Goal: Task Accomplishment & Management: Manage account settings

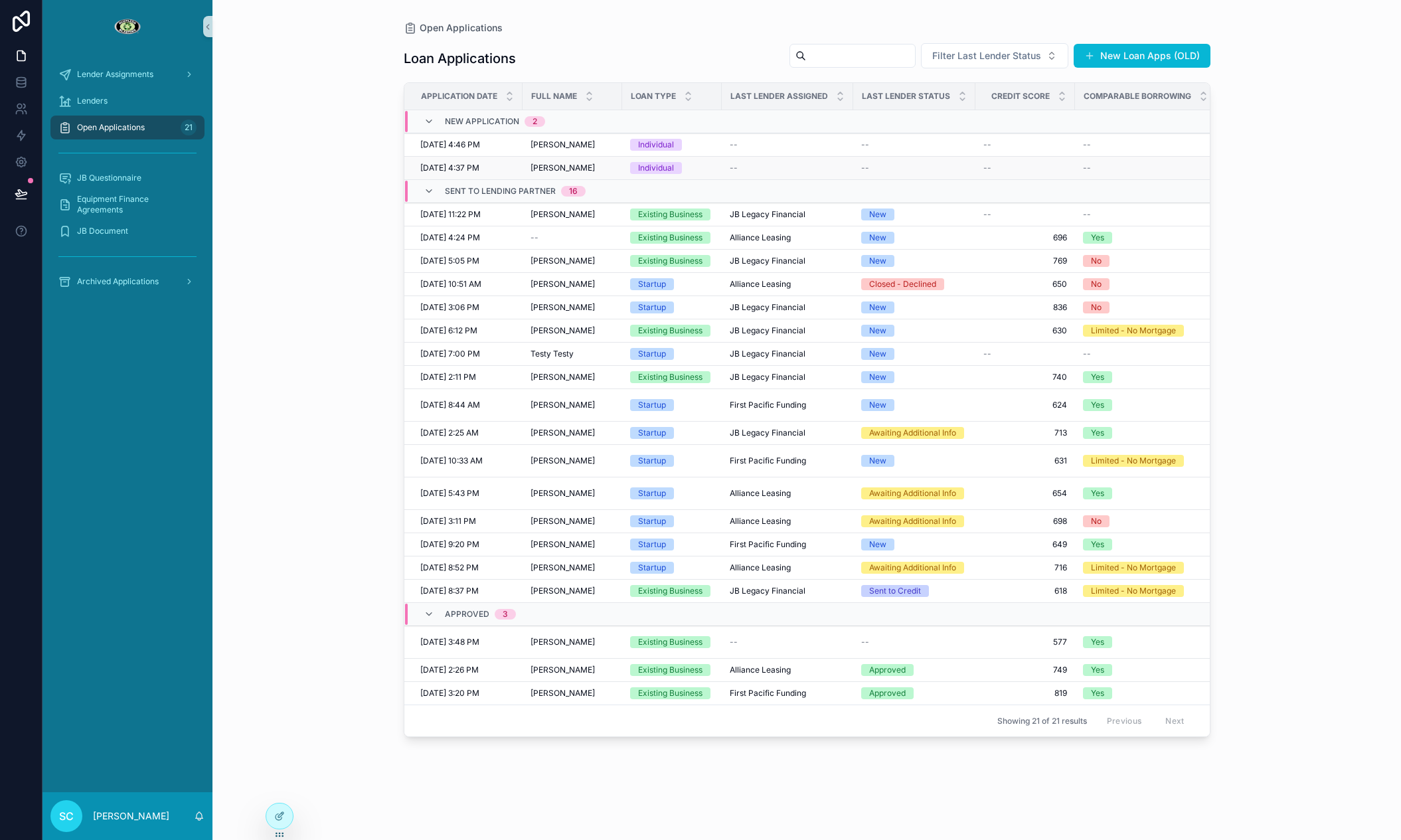
click at [627, 168] on td "Individual" at bounding box center [671, 169] width 100 height 23
click at [636, 169] on span "Individual" at bounding box center [655, 168] width 52 height 12
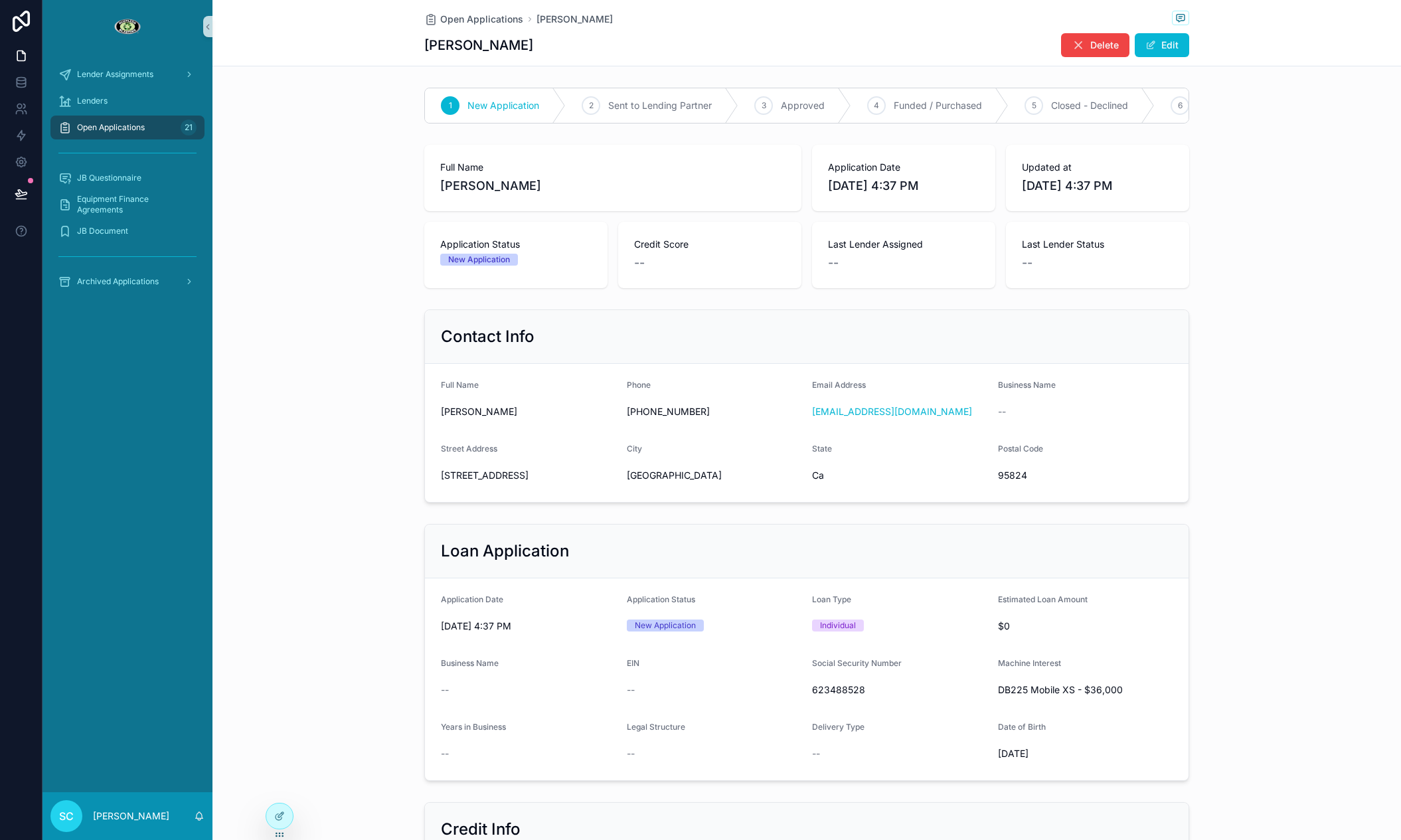
drag, startPoint x: 563, startPoint y: 189, endPoint x: 466, endPoint y: 188, distance: 97.0
click at [441, 187] on span "[PERSON_NAME]" at bounding box center [613, 186] width 345 height 19
copy span "[PERSON_NAME]"
click at [512, 175] on div "Full Name [PERSON_NAME]" at bounding box center [613, 178] width 345 height 35
drag, startPoint x: 558, startPoint y: 182, endPoint x: 471, endPoint y: 182, distance: 87.0
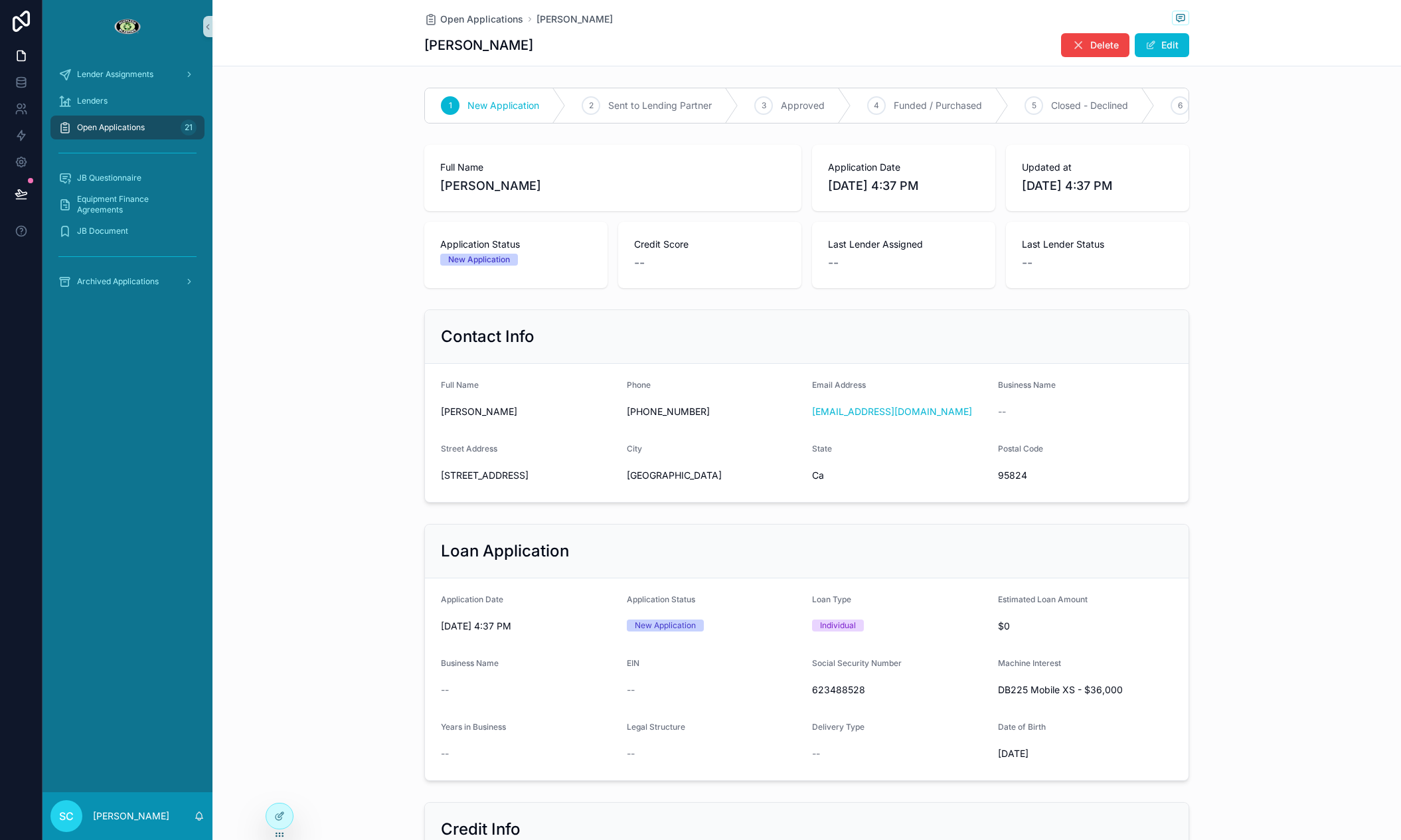
click at [471, 182] on span "[PERSON_NAME]" at bounding box center [613, 186] width 345 height 19
copy span "[PERSON_NAME]"
click at [497, 477] on span "[STREET_ADDRESS]" at bounding box center [528, 475] width 175 height 13
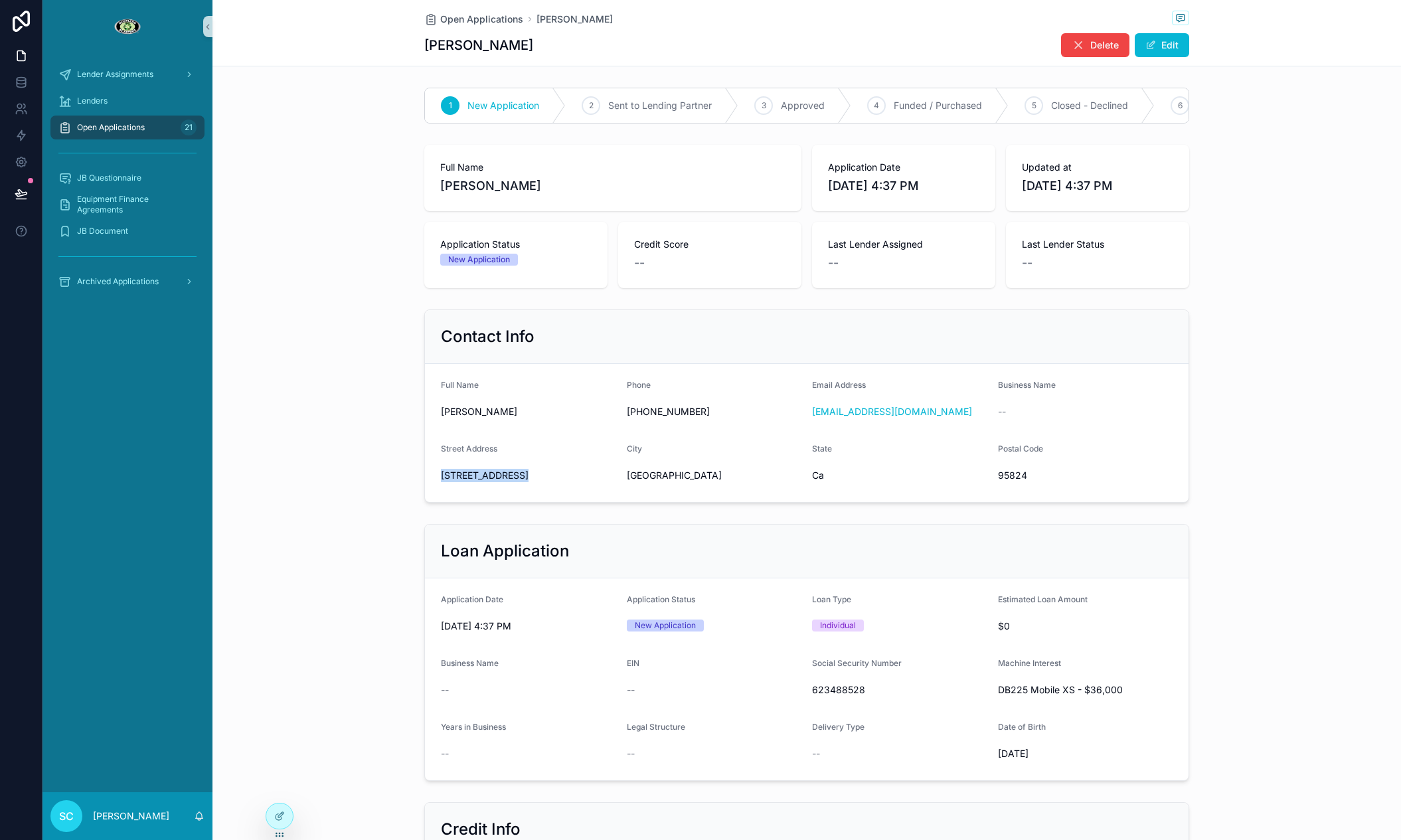
copy span "[STREET_ADDRESS]"
click at [1007, 480] on span "95824" at bounding box center [1085, 475] width 175 height 13
click at [1008, 480] on span "95824" at bounding box center [1085, 475] width 175 height 13
copy span "95824"
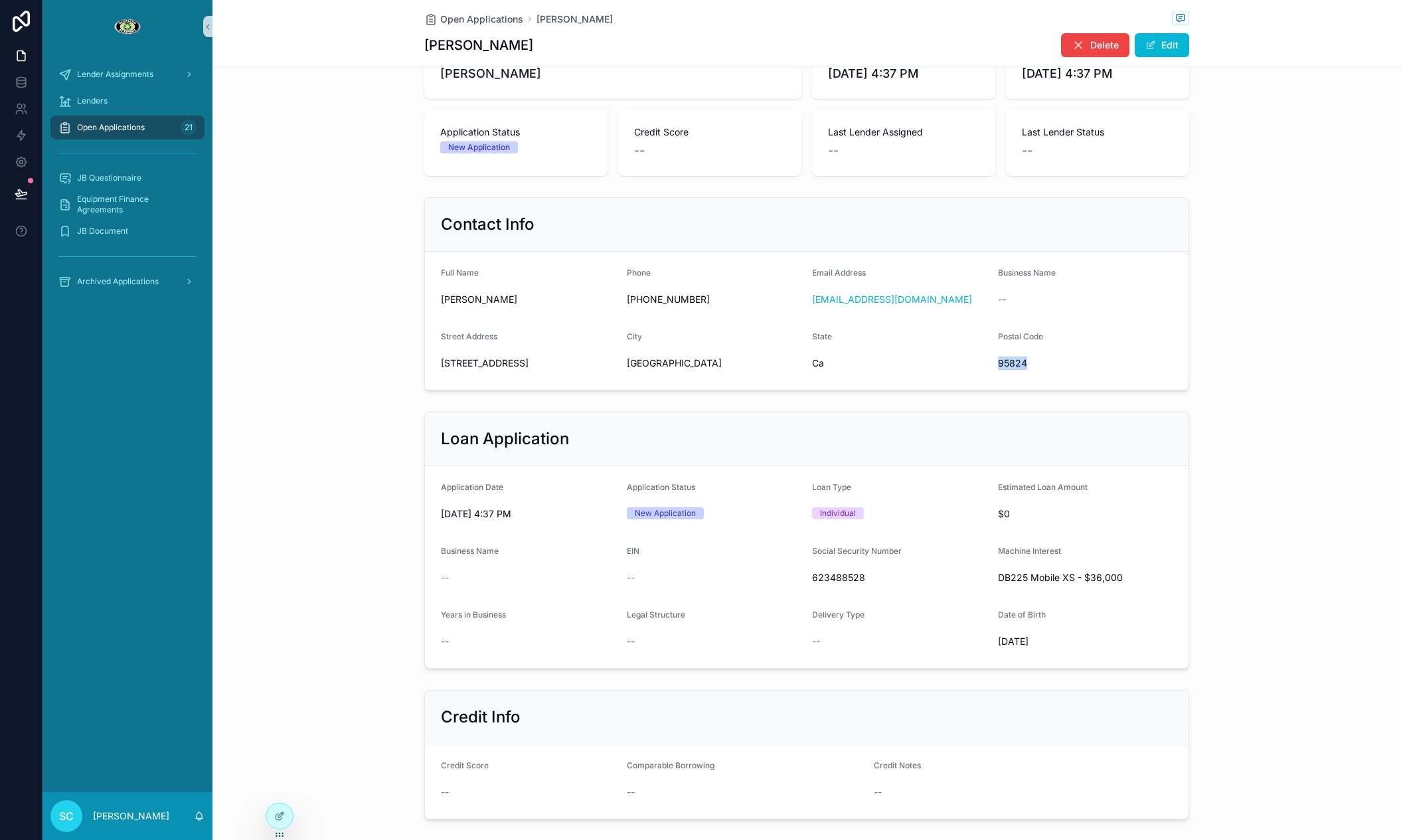
scroll to position [141, 0]
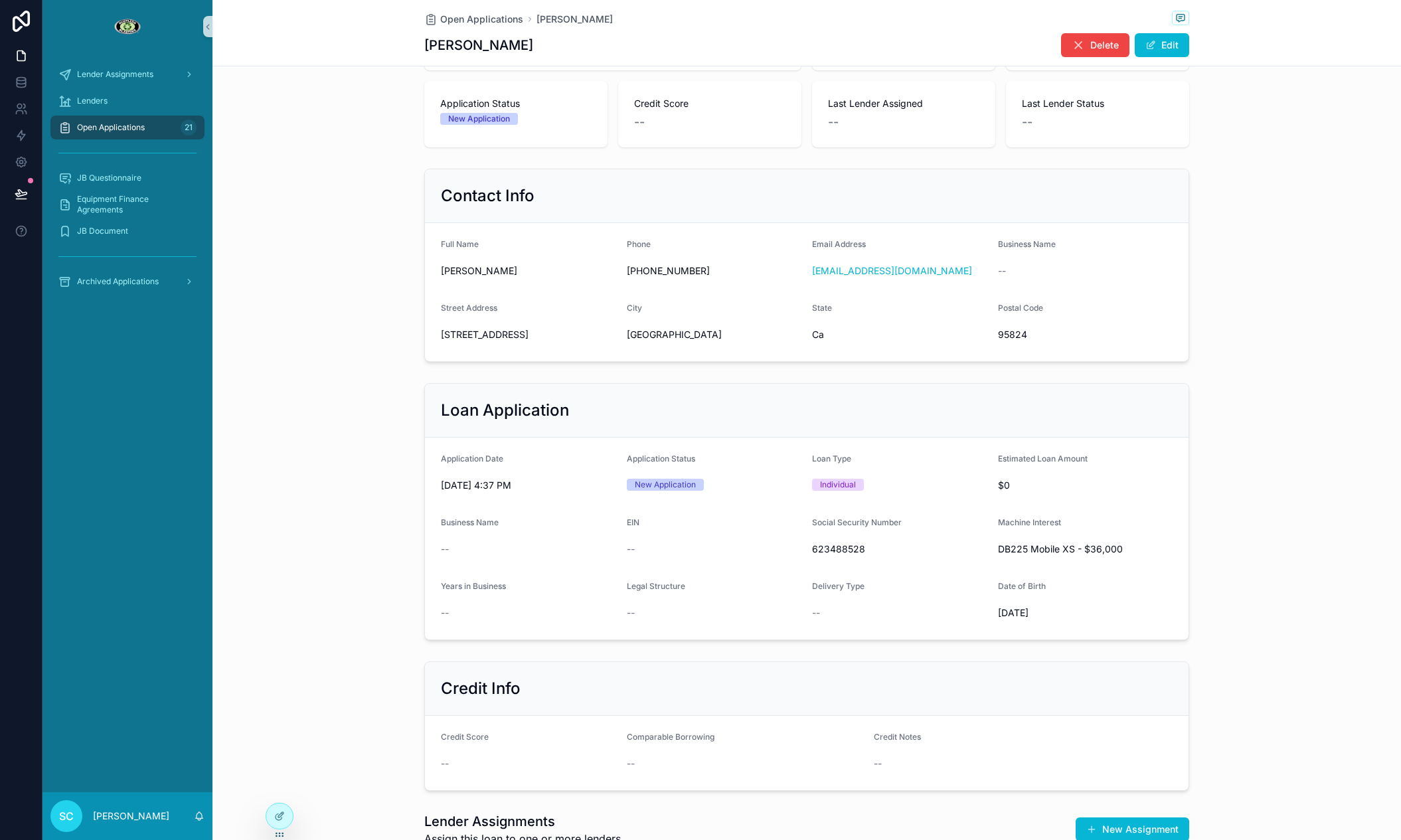
click at [812, 551] on span "623488528" at bounding box center [899, 549] width 175 height 13
copy span "623488528"
drag, startPoint x: 1172, startPoint y: 46, endPoint x: 1171, endPoint y: 56, distance: 10.0
click at [1172, 46] on button "Edit" at bounding box center [1162, 45] width 54 height 24
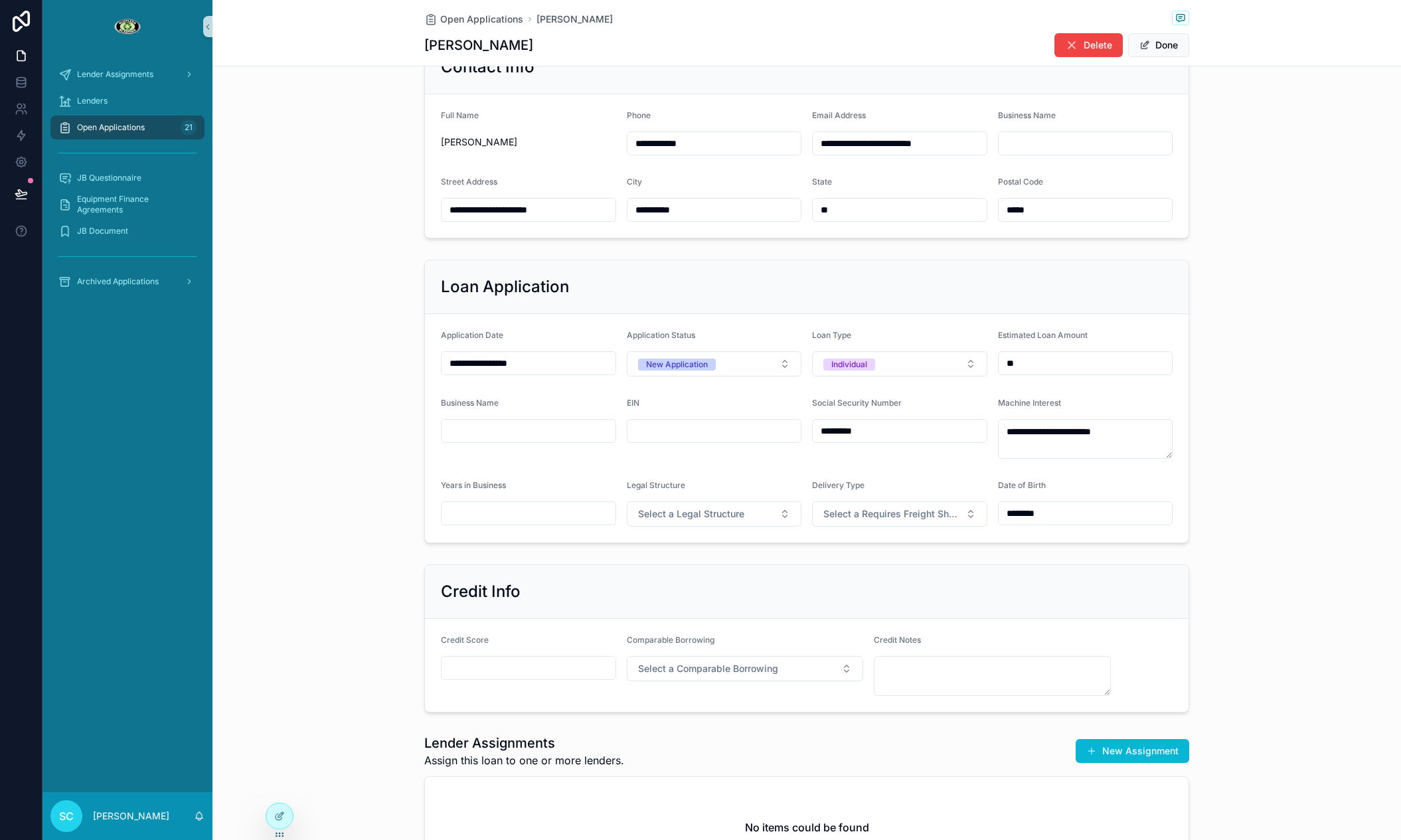
scroll to position [527, 0]
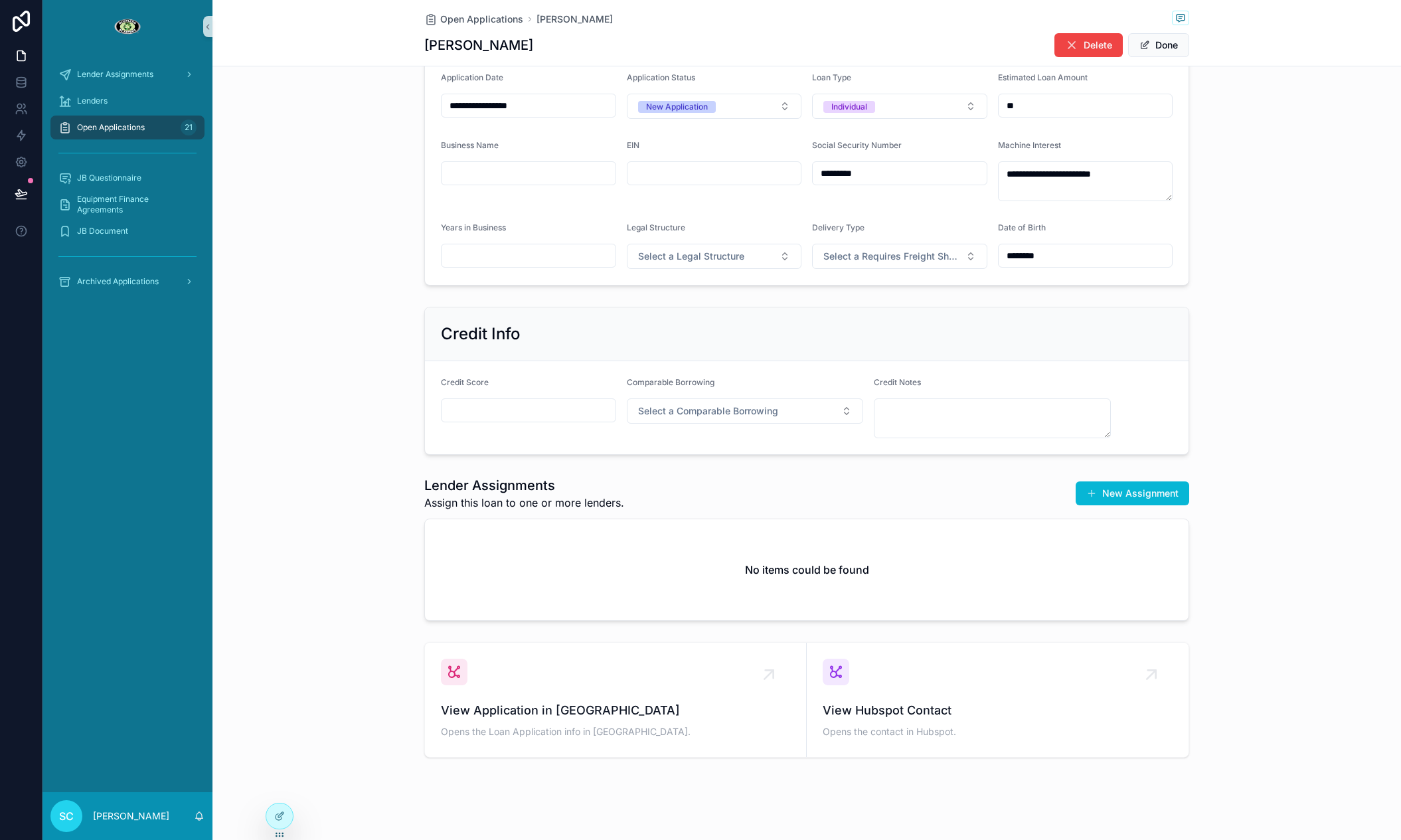
click at [493, 422] on div "Credit Score" at bounding box center [528, 408] width 175 height 61
click at [488, 419] on div "scrollable content" at bounding box center [528, 410] width 175 height 24
click at [486, 413] on input "scrollable content" at bounding box center [528, 411] width 174 height 19
paste input "***"
type input "***"
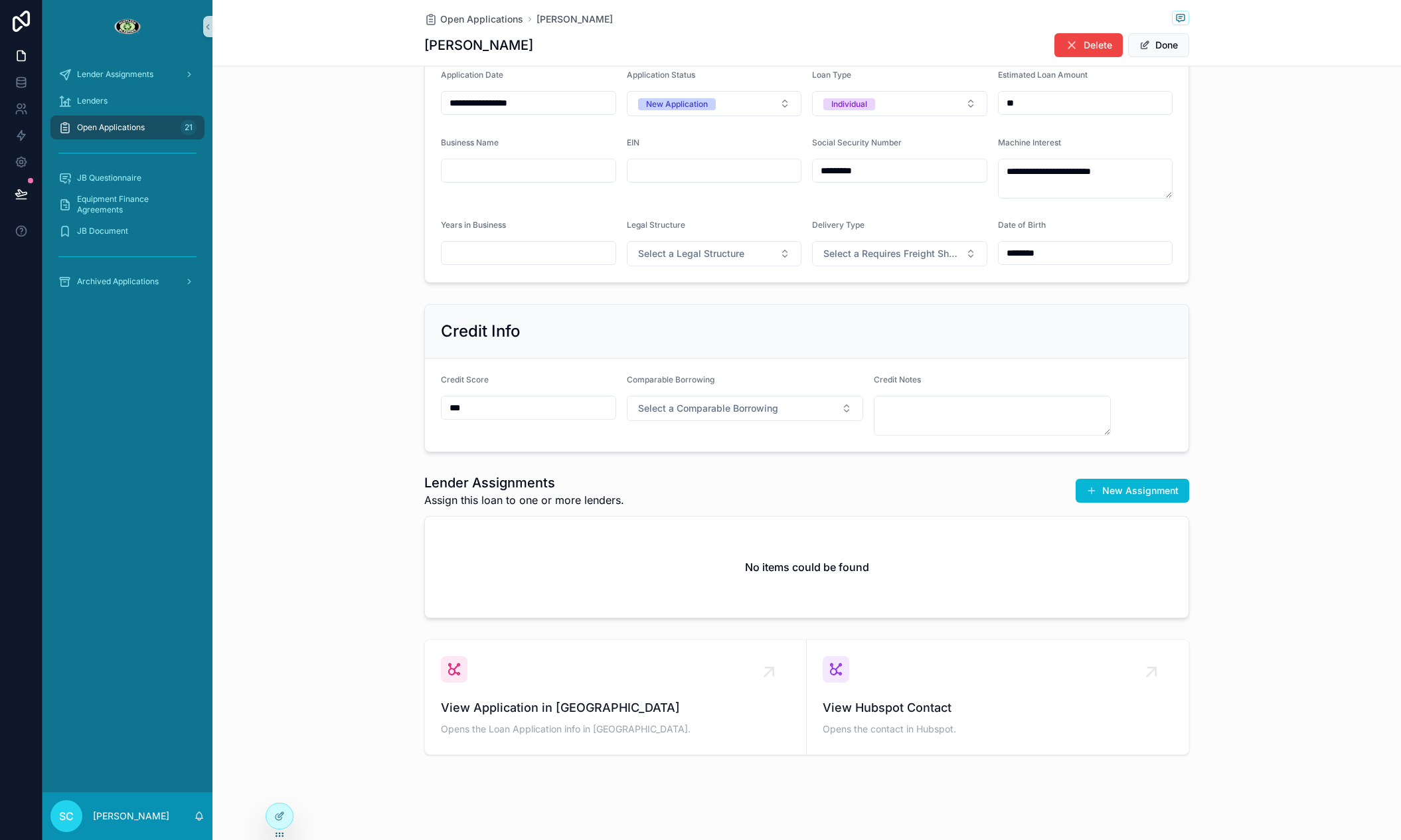
scroll to position [530, 0]
click at [998, 427] on textarea "scrollable content" at bounding box center [992, 415] width 237 height 40
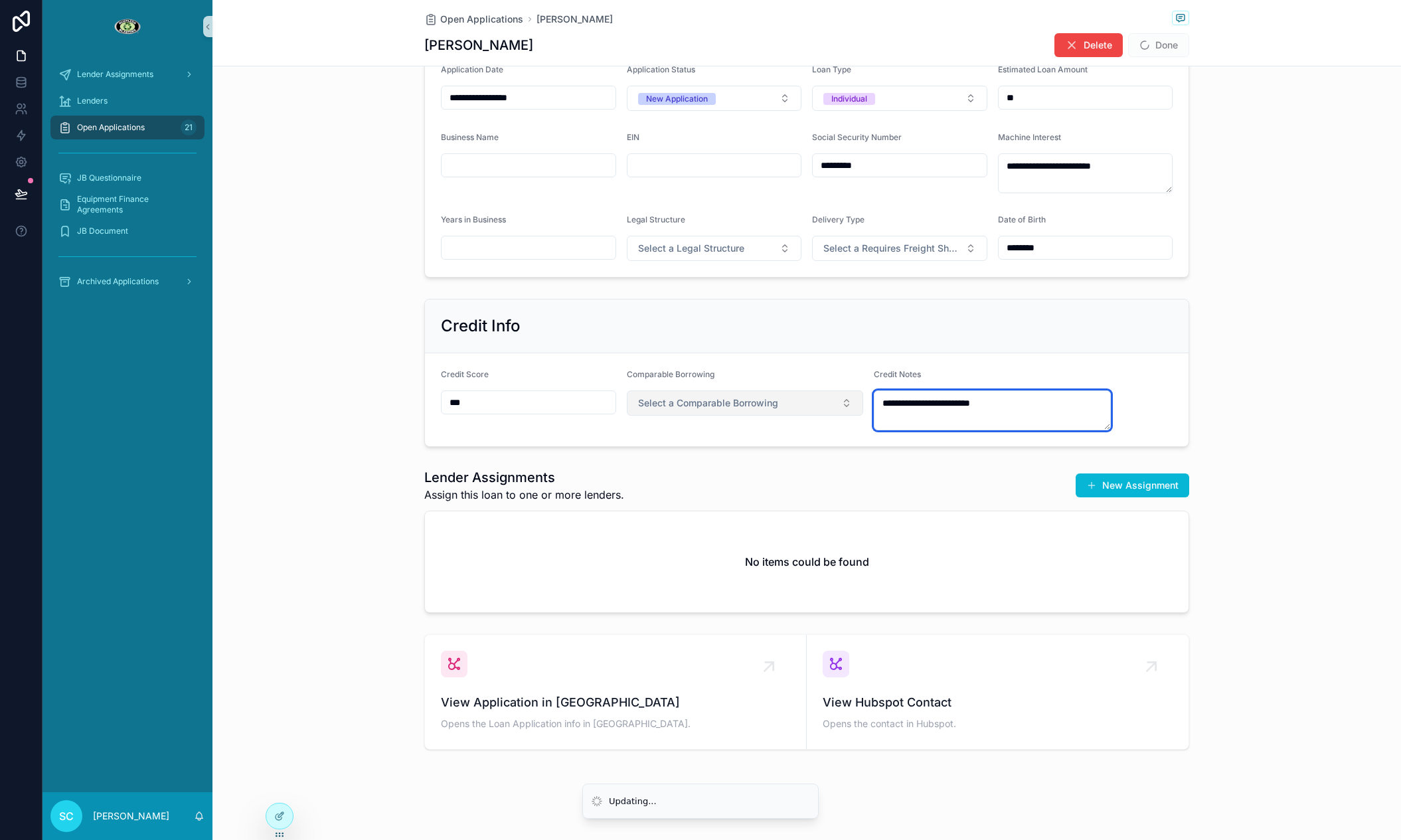
type textarea "**********"
click at [764, 387] on div "Comparable Borrowing Select a Comparable Borrowing" at bounding box center [746, 400] width 237 height 61
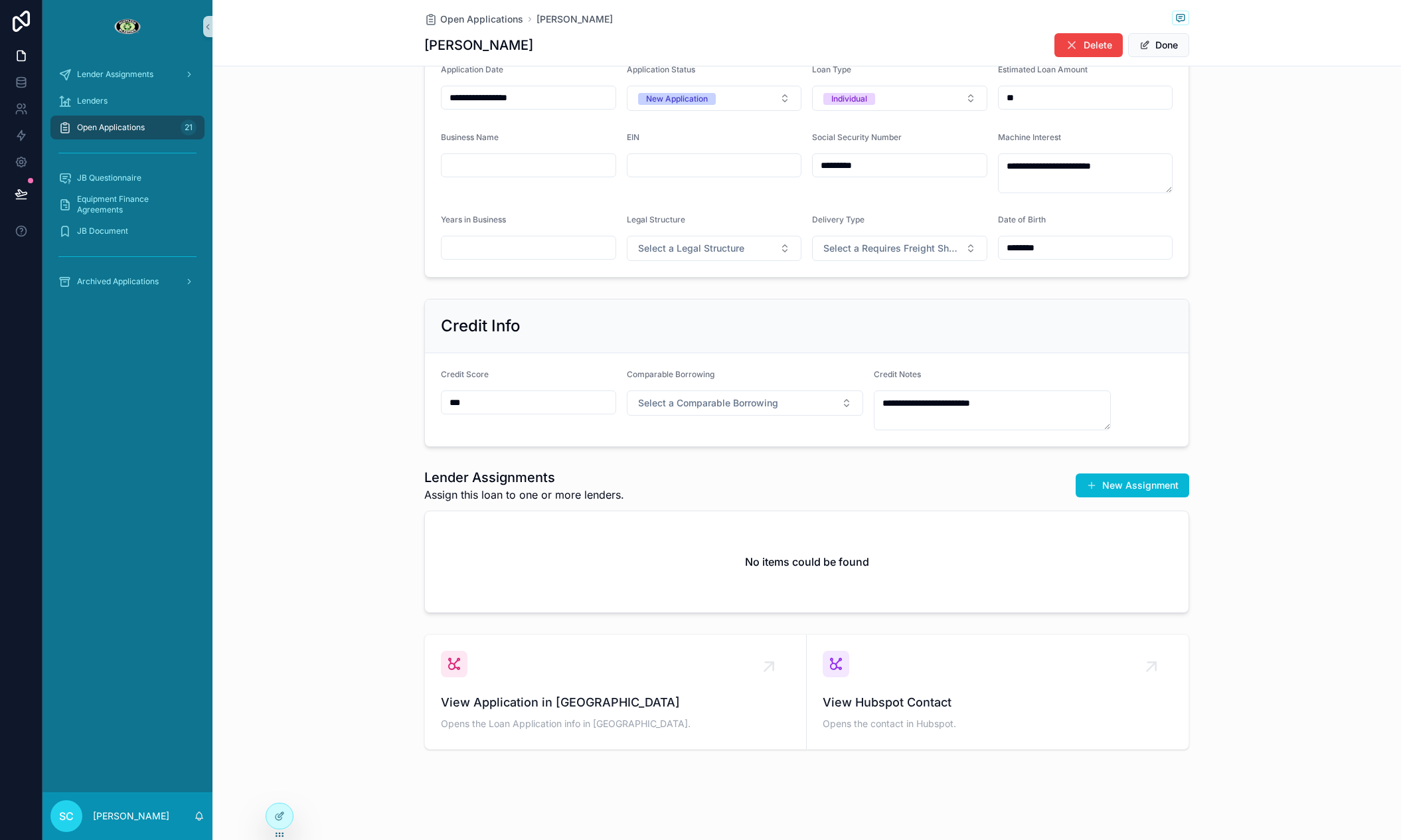
click at [743, 373] on div "Comparable Borrowing" at bounding box center [746, 377] width 237 height 16
click at [737, 392] on button "Select a Comparable Borrowing" at bounding box center [746, 403] width 237 height 25
click at [679, 489] on div "No" at bounding box center [745, 496] width 230 height 20
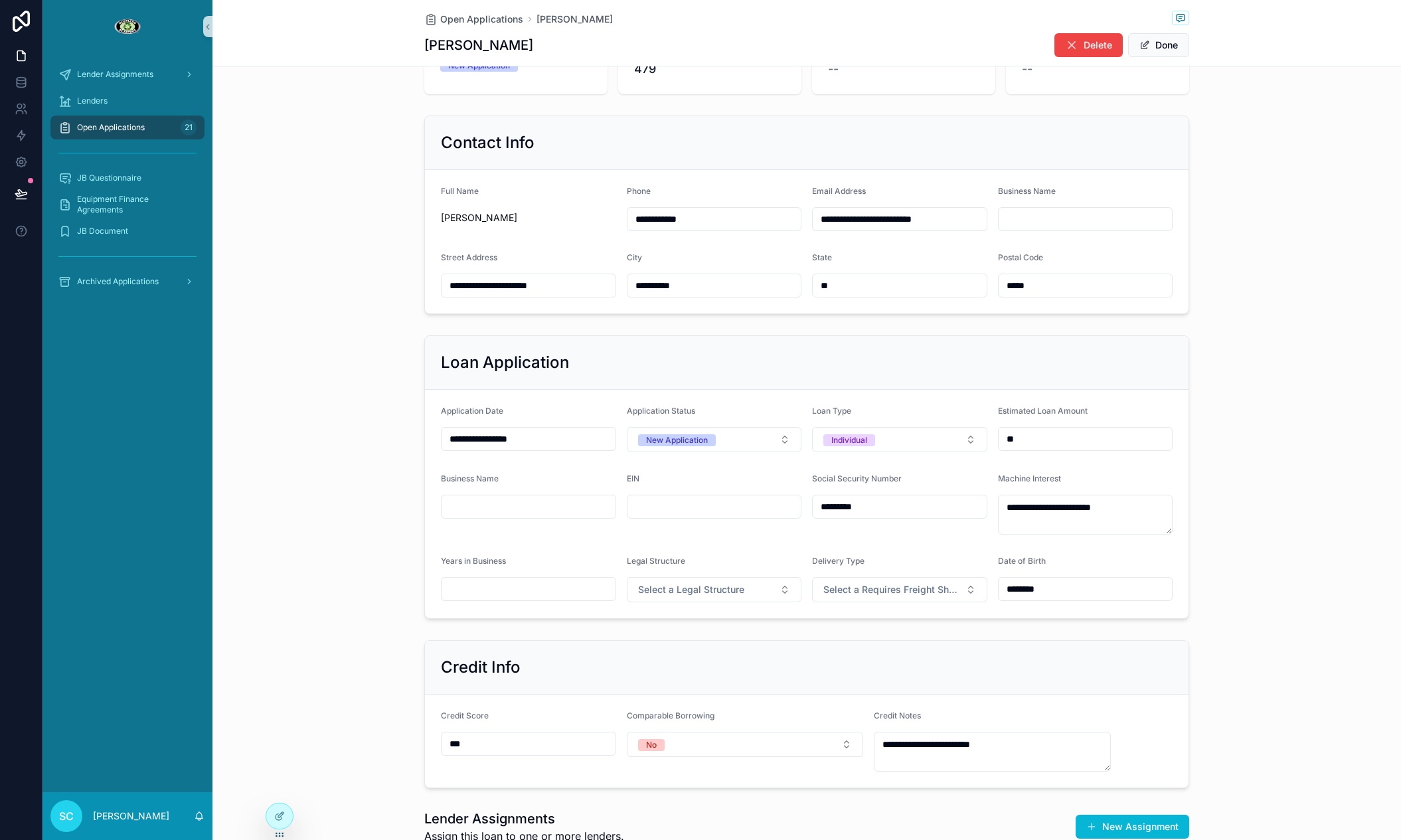
scroll to position [0, 0]
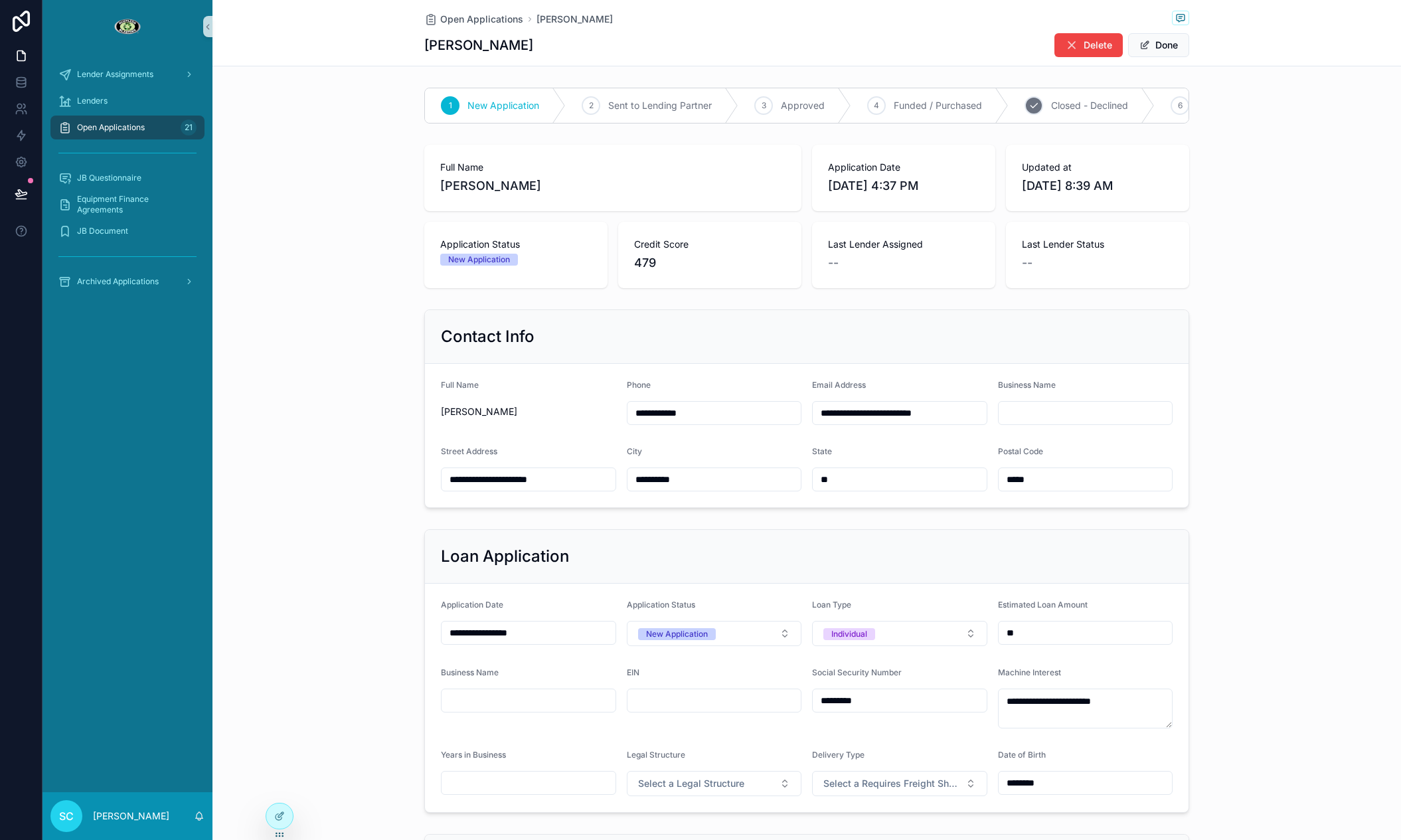
click at [1024, 111] on div "5 Closed - Declined" at bounding box center [1081, 106] width 146 height 35
click at [134, 124] on span "Open Applications" at bounding box center [110, 127] width 68 height 11
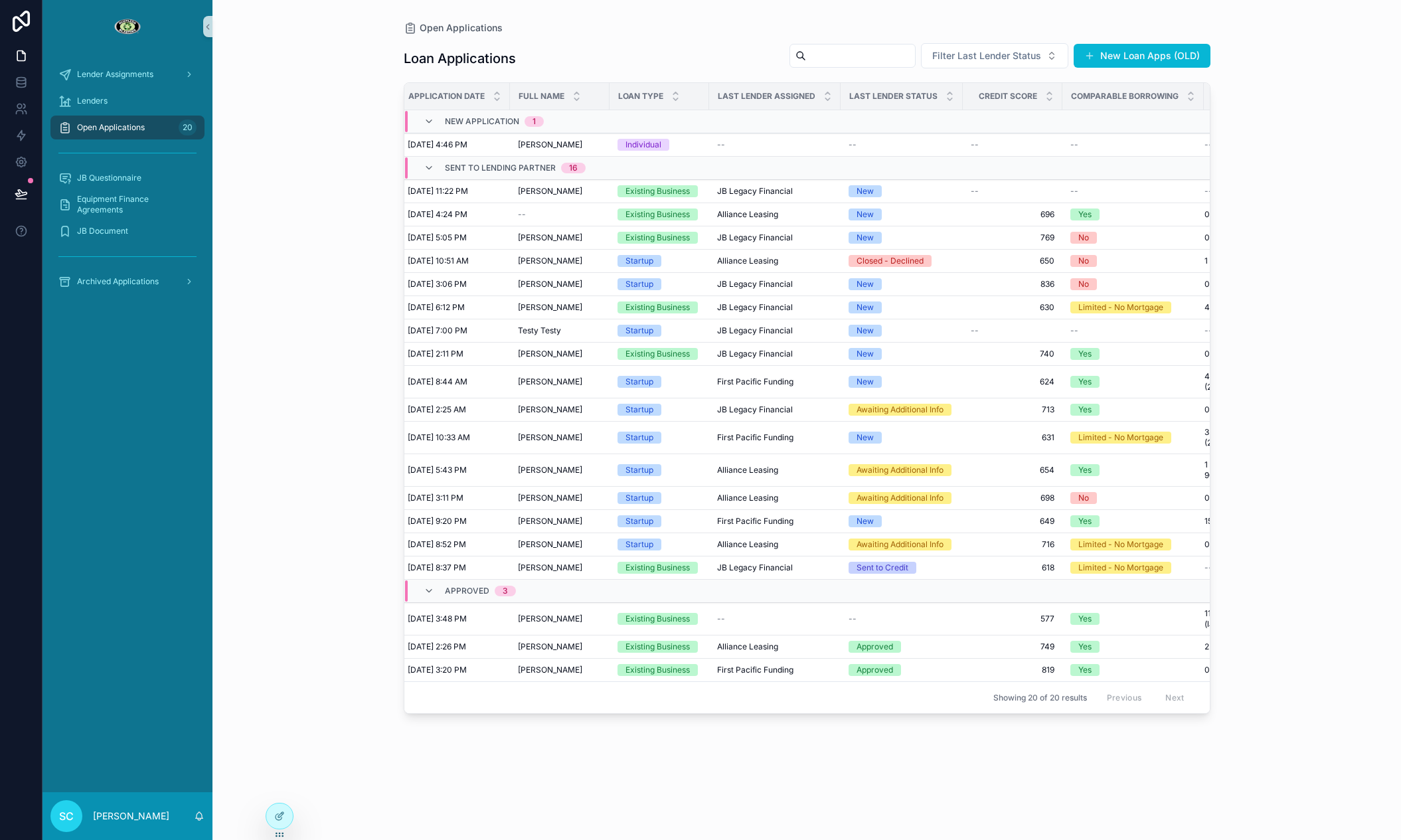
scroll to position [0, 15]
click at [650, 140] on div "Individual" at bounding box center [641, 145] width 36 height 12
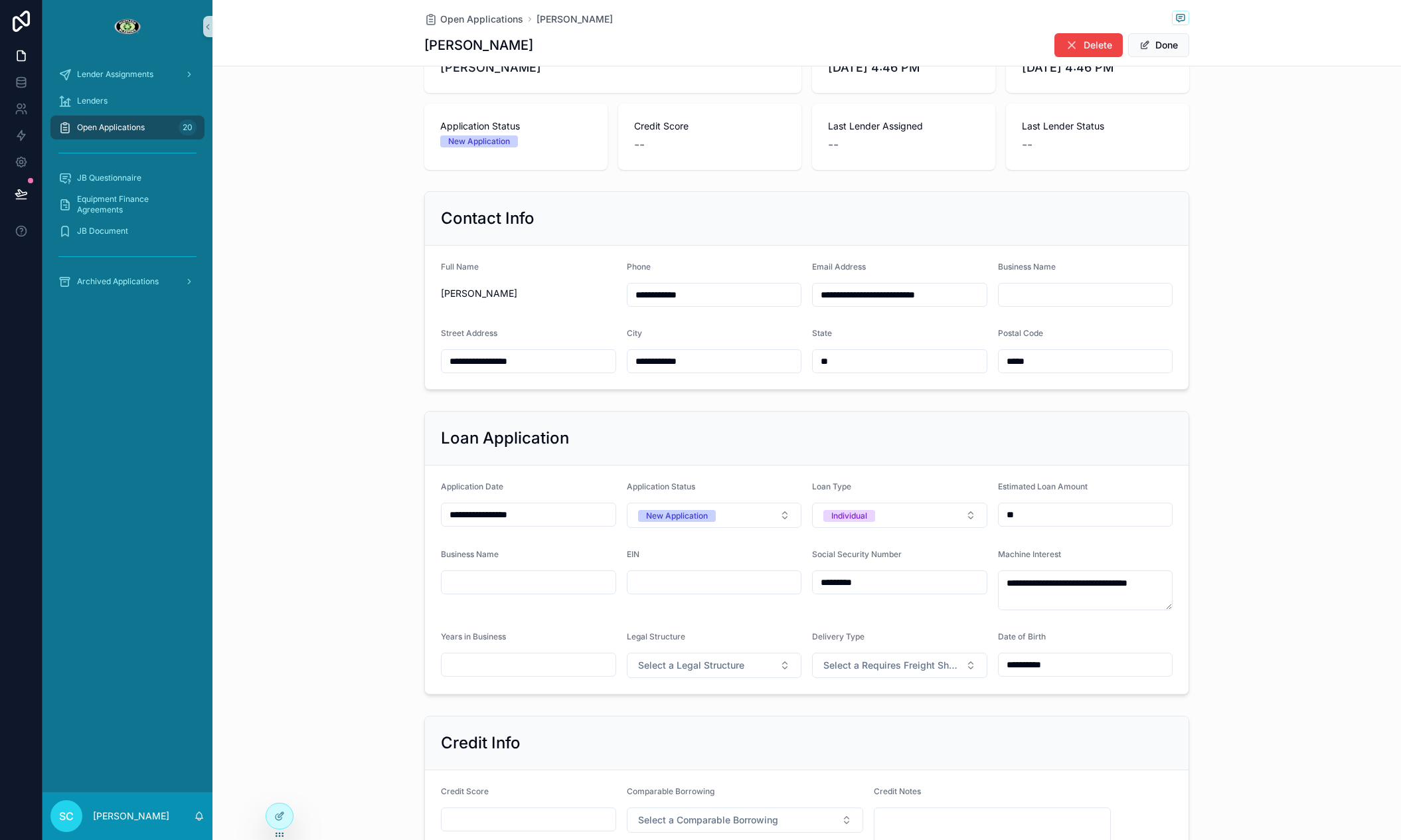
scroll to position [145, 0]
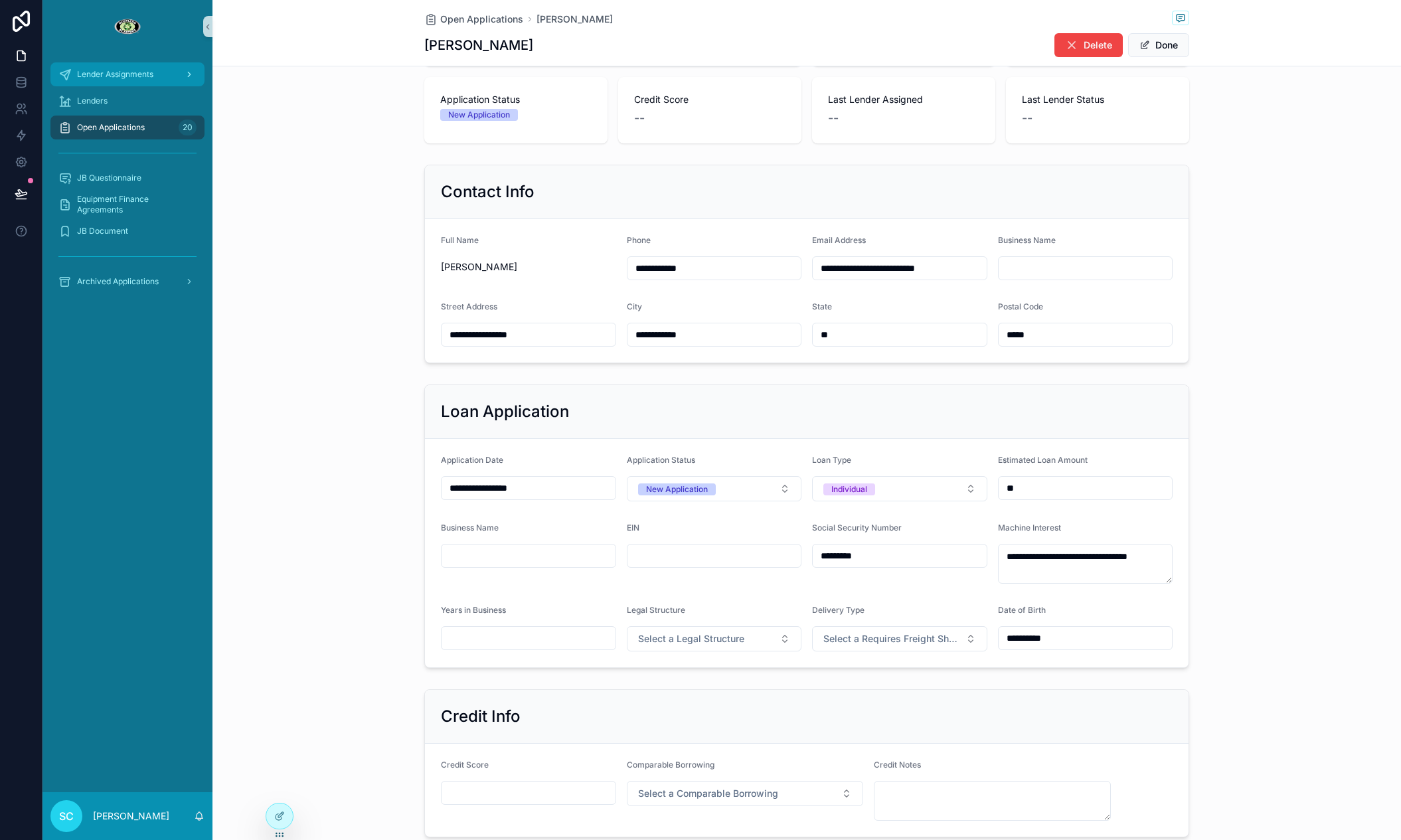
drag, startPoint x: 134, startPoint y: 75, endPoint x: 118, endPoint y: 68, distance: 17.5
click at [134, 74] on div "Lender Assignments" at bounding box center [127, 74] width 170 height 27
